Goal: Task Accomplishment & Management: Manage account settings

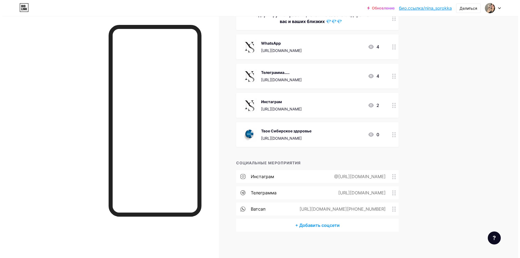
scroll to position [80, 0]
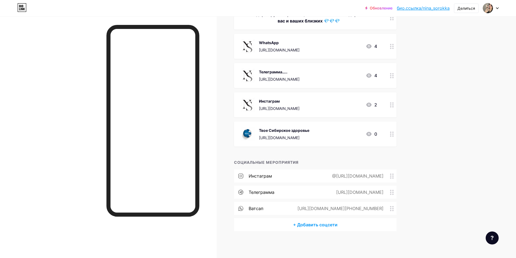
click at [319, 226] on font "+ Добавить соцсети" at bounding box center [315, 224] width 44 height 5
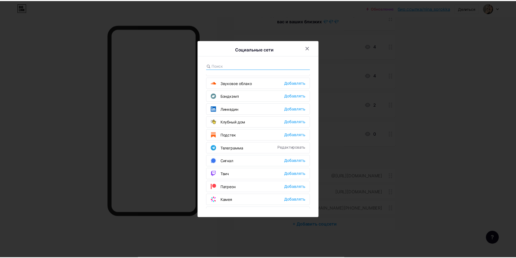
scroll to position [217, 0]
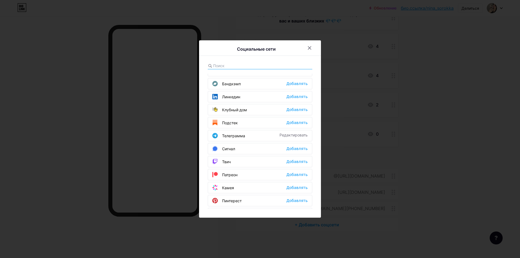
click at [261, 132] on div "Телеграмма Редактировать" at bounding box center [260, 135] width 105 height 11
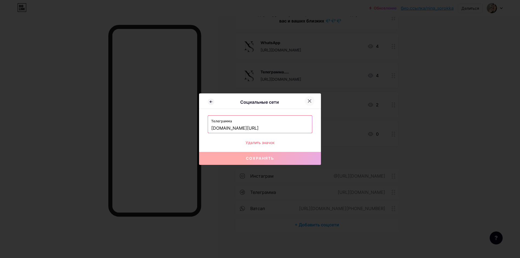
click at [308, 102] on icon at bounding box center [309, 100] width 3 height 3
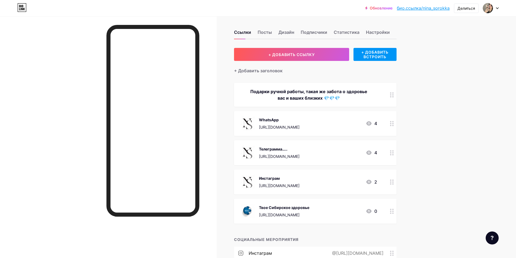
scroll to position [0, 0]
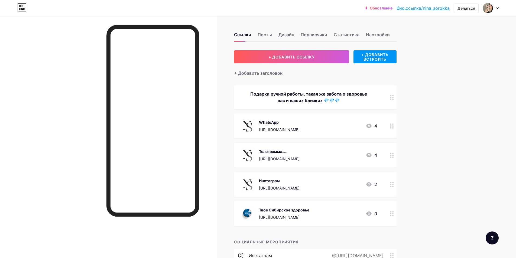
click at [439, 7] on font "био.ссылка/nina_sorokka" at bounding box center [423, 7] width 53 height 5
click at [269, 213] on div "Твое Сибирское здоровье https://www.instagram.com/nina_hudeemvmeste?igsh=MWMwYW…" at bounding box center [284, 214] width 50 height 14
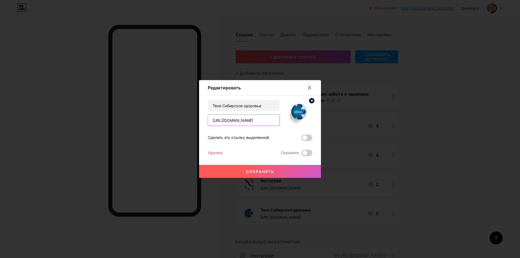
click at [273, 120] on input "https://www.instagram.com/nina_hudeemvmeste?igsh=MWMwYWg1M2R5azM2aQ%3D%3D&utm_s…" at bounding box center [243, 120] width 71 height 11
drag, startPoint x: 278, startPoint y: 121, endPoint x: 187, endPoint y: 120, distance: 91.5
click at [179, 120] on div "Редактировать Содержание Ютуб Смотрите видео YouTube, не покидая свою страницу.…" at bounding box center [260, 129] width 520 height 258
type input "e"
paste input "https://t.me/nina7SiberianWellness"
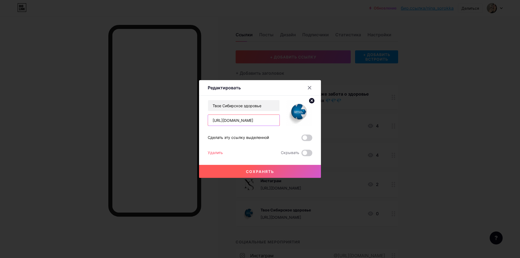
type input "https://t.me/nina7SiberianWellness"
click at [308, 139] on span at bounding box center [306, 138] width 11 height 6
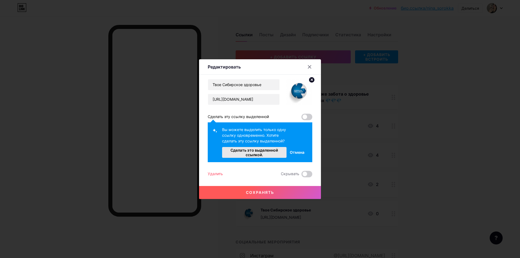
click at [279, 150] on font "Сделать это выделенной ссылкой." at bounding box center [254, 152] width 58 height 9
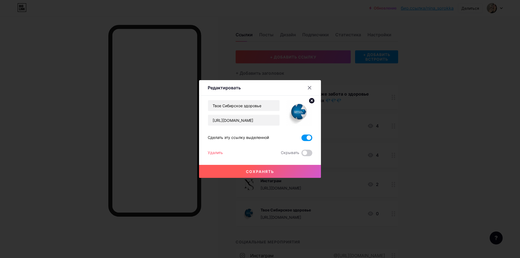
click at [256, 168] on button "Сохранять" at bounding box center [260, 171] width 122 height 13
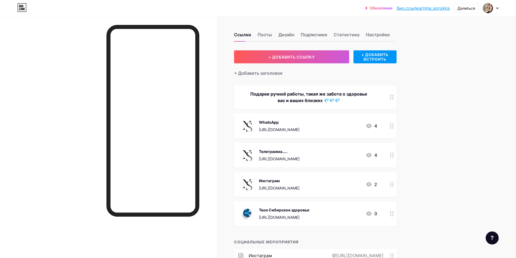
click at [298, 215] on font "[URL][DOMAIN_NAME]" at bounding box center [279, 217] width 41 height 5
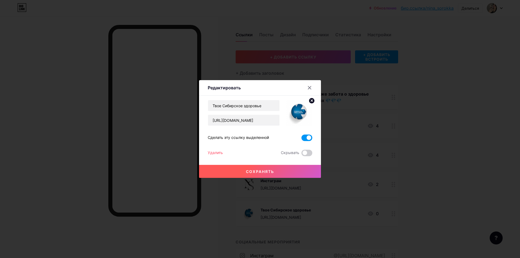
click at [271, 170] on font "Сохранять" at bounding box center [260, 171] width 28 height 5
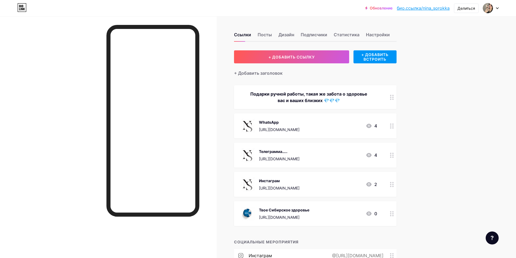
click at [396, 99] on div at bounding box center [391, 97] width 9 height 24
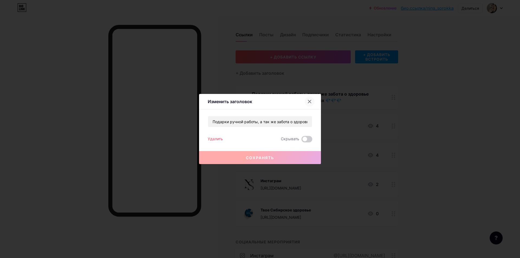
click at [310, 101] on icon at bounding box center [309, 101] width 3 height 3
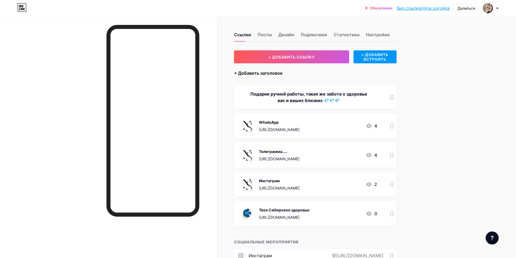
click at [273, 74] on font "+ Добавить заголовок" at bounding box center [258, 72] width 48 height 5
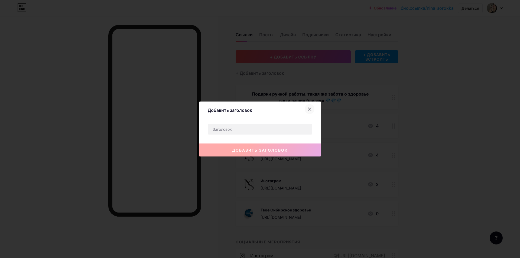
click at [310, 107] on div at bounding box center [310, 109] width 10 height 10
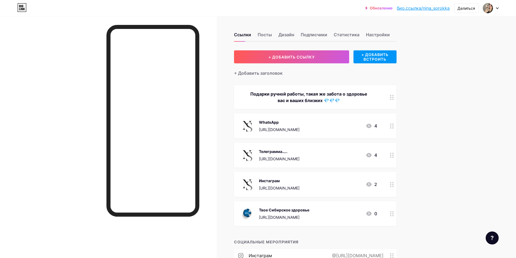
drag, startPoint x: 410, startPoint y: 7, endPoint x: 404, endPoint y: 10, distance: 6.1
click at [404, 10] on font "био.ссылка/nina_sorokka" at bounding box center [423, 7] width 53 height 5
click at [248, 74] on font "+ Добавить заголовок" at bounding box center [258, 72] width 48 height 5
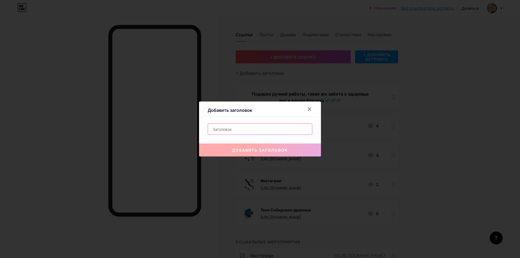
click at [233, 132] on input "text" at bounding box center [260, 129] width 104 height 11
drag, startPoint x: 233, startPoint y: 131, endPoint x: 360, endPoint y: 141, distance: 126.5
click at [360, 141] on div at bounding box center [260, 129] width 520 height 258
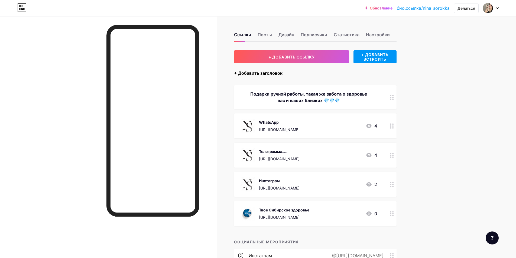
click at [266, 73] on font "+ Добавить заголовок" at bounding box center [258, 72] width 48 height 5
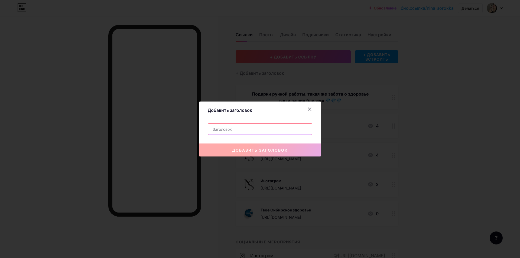
click at [229, 128] on input "text" at bounding box center [260, 129] width 104 height 11
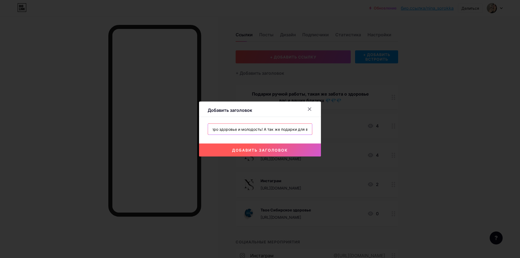
scroll to position [0, 24]
type input "Здесь все про здоровье и молодость! А так же подарки для вас и ваших близких!"
click at [284, 151] on font "добавить заголовок" at bounding box center [260, 150] width 56 height 5
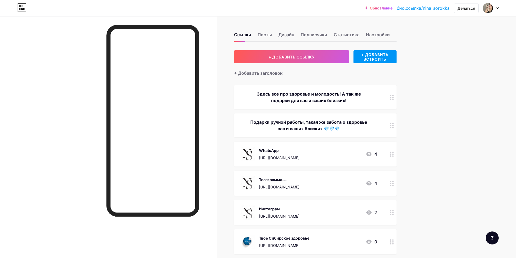
click at [329, 99] on font "Здесь все про здоровье и молодость! А так же подарки для вас и ваших близких!" at bounding box center [309, 97] width 104 height 12
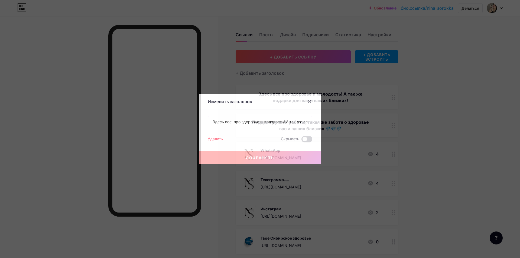
click at [287, 122] on input "Здесь все про здоровье и молодость! А так же подарки для вас и ваших близких!" at bounding box center [260, 121] width 104 height 11
click at [310, 124] on input "Здесь все про здоровье и молодость! А так же подарки для вас и ваших близких!" at bounding box center [260, 121] width 104 height 11
click at [305, 122] on input "Здесь все про здоровье и молодость! А так же подарки для вас и ваших близких!" at bounding box center [260, 121] width 104 height 11
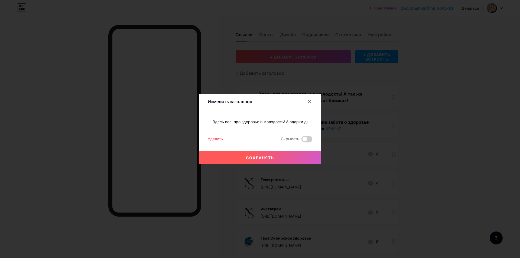
click at [305, 122] on input "Здесь все про здоровье и молодость! А одарки для вас и ваших близких!" at bounding box center [260, 121] width 104 height 11
click at [305, 119] on input "Здесь все про здоровье и молодость! для вас и ваших близких!" at bounding box center [260, 121] width 104 height 11
click at [309, 122] on input "Здесь все про здоровье и молодость! аших близких!" at bounding box center [260, 121] width 104 height 11
click at [305, 119] on input "Здесь все про здоровье и молодость! ашх!" at bounding box center [260, 121] width 104 height 11
click at [286, 121] on input "Здесь все про здоровье и молодость! А так же подарки для вас и ваших близких!" at bounding box center [260, 121] width 104 height 11
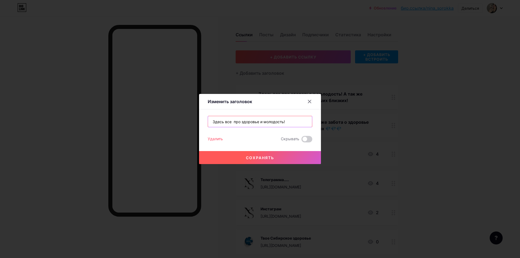
type input "Здесь все про здоровье и молодость!"
click at [283, 149] on div "Сохранять" at bounding box center [260, 153] width 122 height 22
click at [286, 158] on button "Сохранять" at bounding box center [260, 157] width 122 height 13
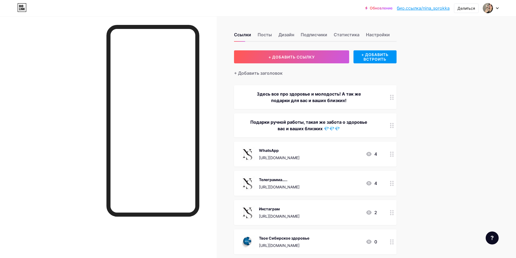
click at [389, 127] on div at bounding box center [391, 125] width 9 height 24
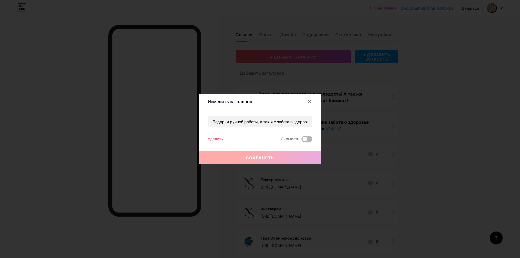
click at [308, 141] on span at bounding box center [306, 139] width 11 height 6
click at [301, 141] on input "checkbox" at bounding box center [301, 141] width 0 height 0
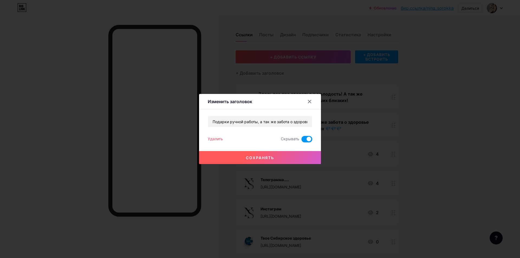
click at [217, 141] on div "Удалить" at bounding box center [215, 139] width 15 height 6
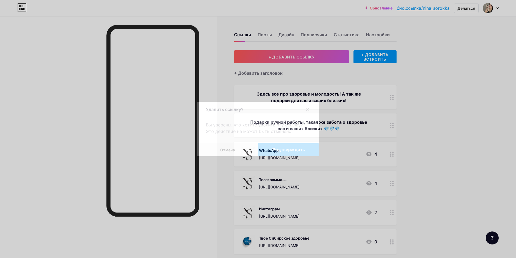
click at [277, 148] on font "Подтверждать" at bounding box center [288, 150] width 33 height 4
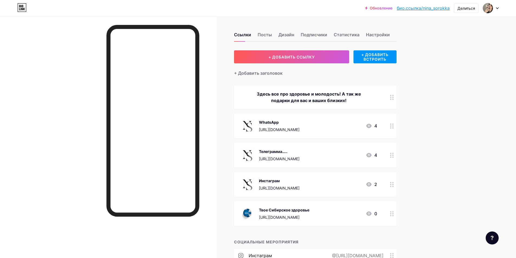
click at [295, 214] on div "https://t.me/nina7SiberianWellness" at bounding box center [284, 217] width 50 height 6
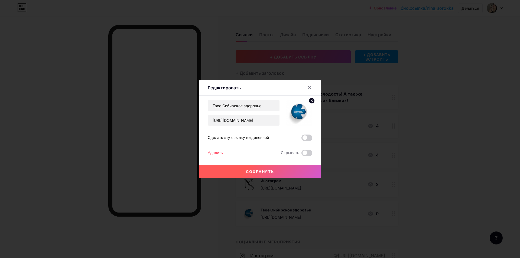
click at [271, 170] on font "Сохранять" at bounding box center [260, 171] width 28 height 5
